Goal: Entertainment & Leisure: Consume media (video, audio)

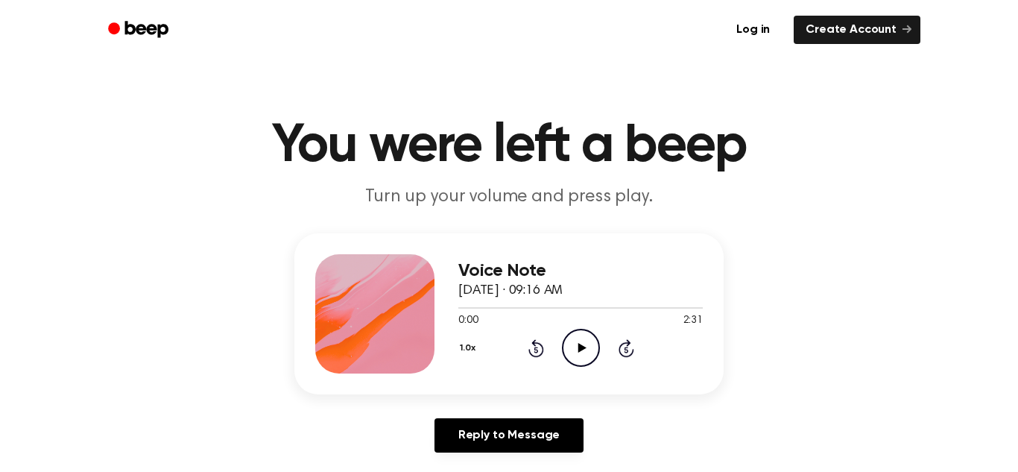
click at [578, 344] on icon at bounding box center [582, 348] width 8 height 10
click at [578, 344] on icon at bounding box center [581, 348] width 7 height 10
click at [578, 344] on icon at bounding box center [582, 348] width 8 height 10
click at [578, 344] on icon at bounding box center [581, 348] width 7 height 10
click at [578, 362] on icon "Play Audio" at bounding box center [581, 348] width 38 height 38
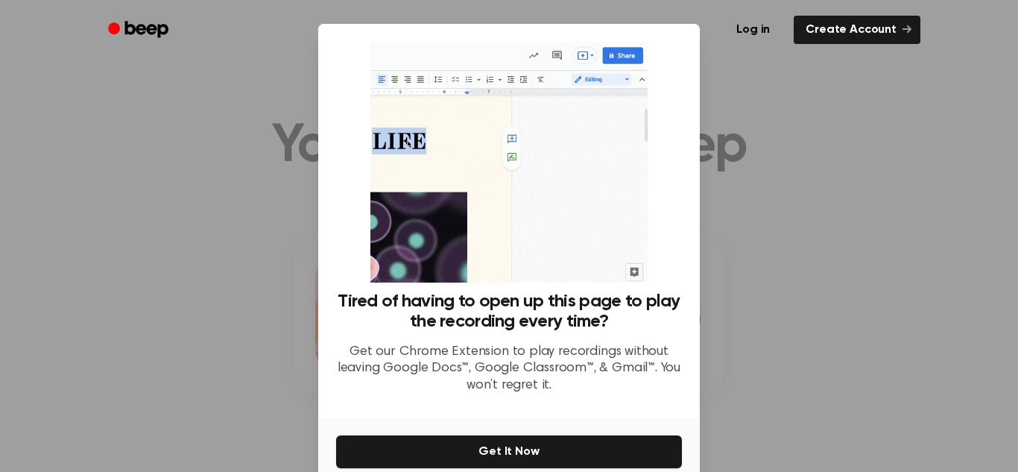
click at [299, 318] on div at bounding box center [509, 236] width 1018 height 472
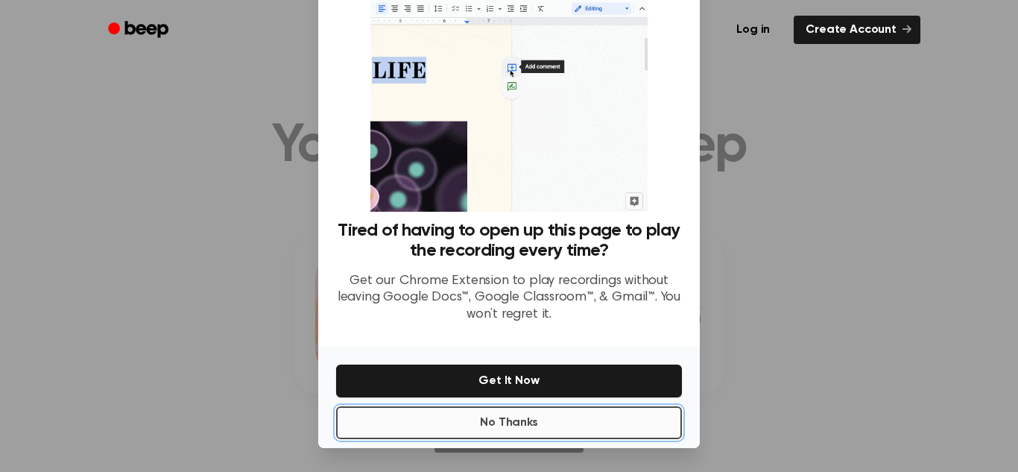
click at [612, 439] on button "No Thanks" at bounding box center [509, 422] width 346 height 33
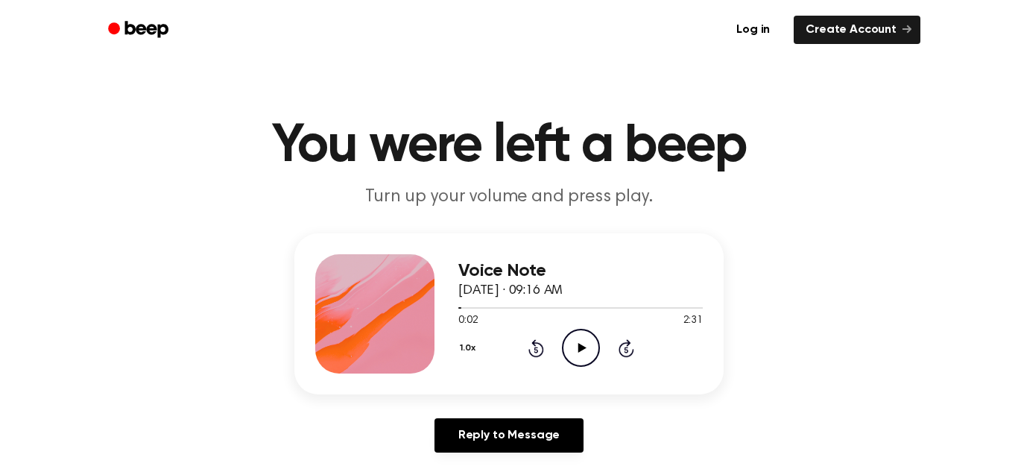
click at [616, 417] on div "Voice Note [DATE] · 09:16 AM 0:02 2:31 Your browser does not support the [objec…" at bounding box center [509, 348] width 982 height 231
click at [572, 356] on icon "Play Audio" at bounding box center [581, 348] width 38 height 38
click at [494, 307] on div at bounding box center [580, 307] width 244 height 1
click at [535, 304] on div at bounding box center [580, 307] width 244 height 12
click at [546, 309] on div at bounding box center [580, 307] width 244 height 12
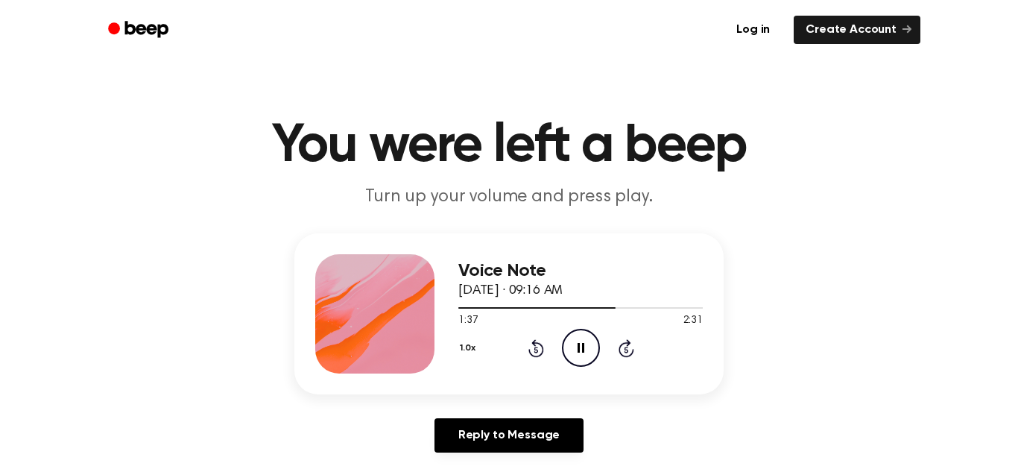
click at [515, 315] on div "1:37 2:31" at bounding box center [580, 321] width 244 height 16
click at [530, 312] on div at bounding box center [580, 307] width 244 height 12
click at [564, 312] on div at bounding box center [580, 307] width 244 height 12
click at [588, 342] on icon "Pause Audio" at bounding box center [581, 348] width 38 height 38
